Goal: Transaction & Acquisition: Purchase product/service

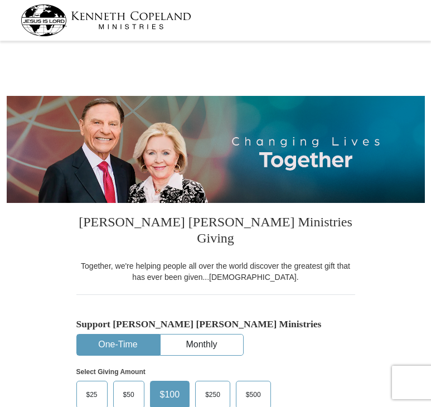
select select "ME"
click at [132, 335] on button "One-Time" at bounding box center [118, 345] width 83 height 21
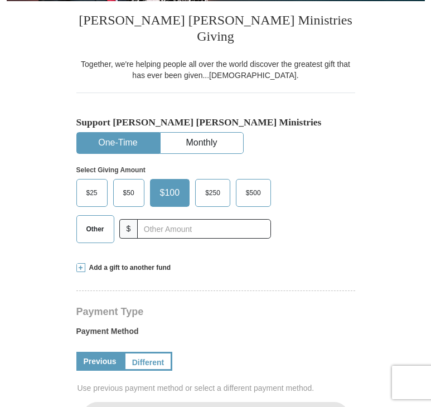
scroll to position [223, 0]
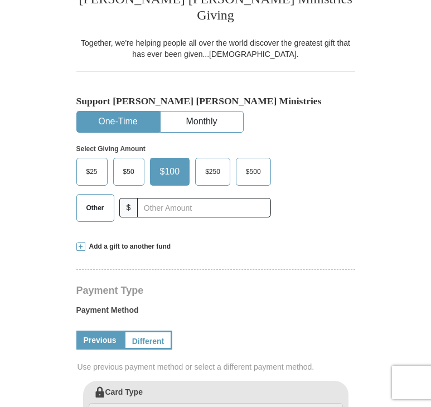
click at [214, 163] on span "$250" at bounding box center [213, 171] width 26 height 17
click at [0, 0] on input "$250" at bounding box center [0, 0] width 0 height 0
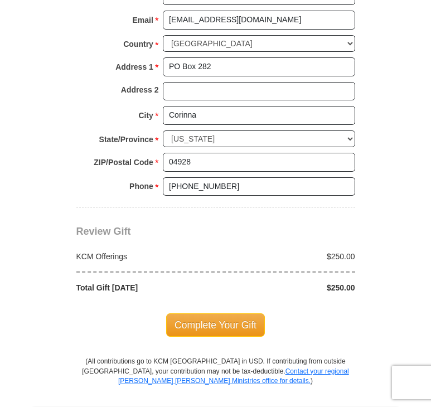
scroll to position [803, 0]
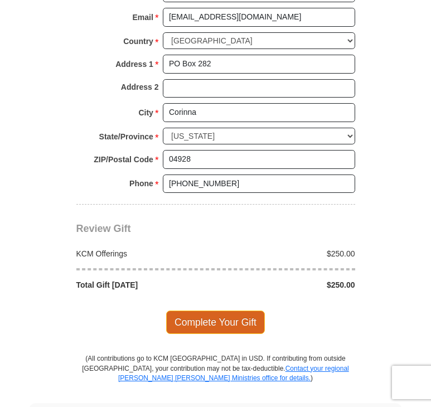
click at [232, 311] on span "Complete Your Gift" at bounding box center [215, 322] width 99 height 23
